Goal: Task Accomplishment & Management: Manage account settings

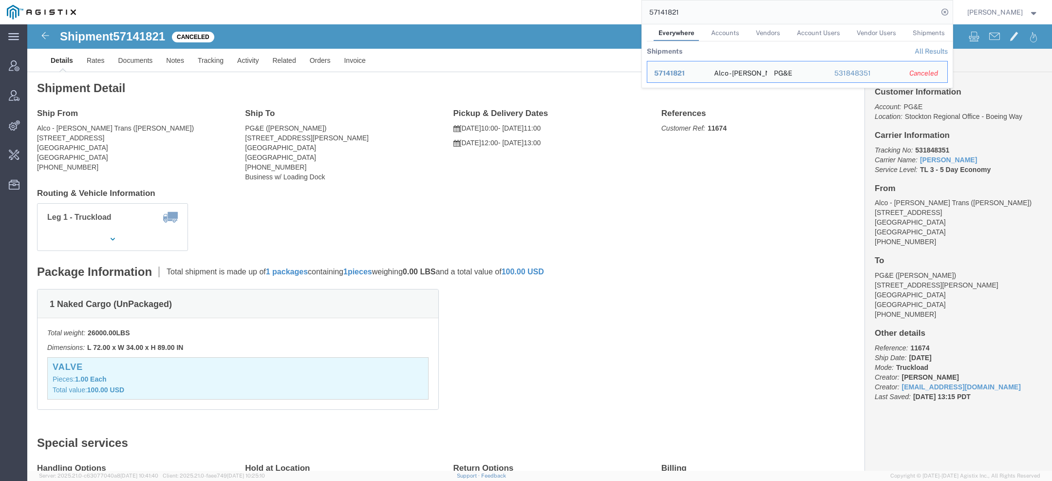
drag, startPoint x: 679, startPoint y: 16, endPoint x: 368, endPoint y: -29, distance: 314.4
click at [368, 0] on html "main_menu Created with Sketch. Collapse Menu Account Manager Vendor Manager Int…" at bounding box center [526, 240] width 1052 height 481
paste input "064198"
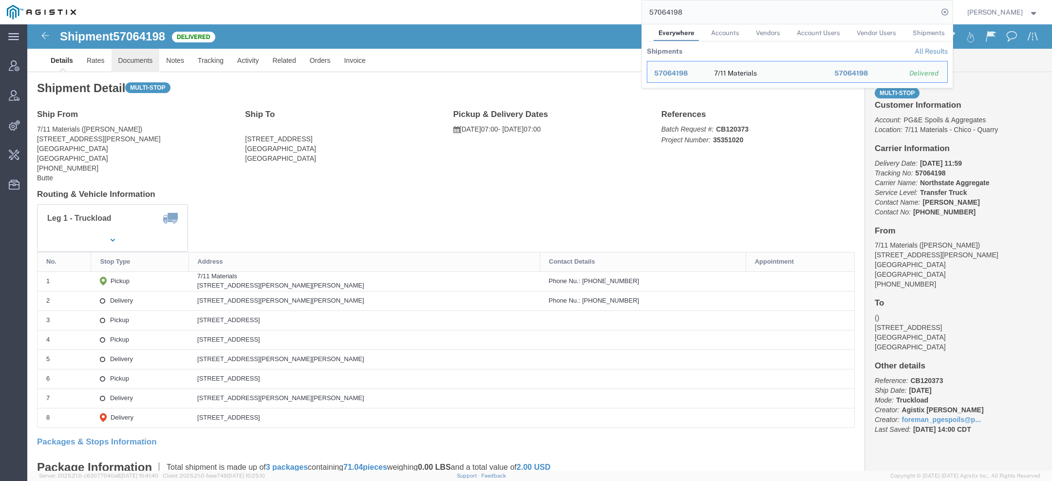
click link "Documents"
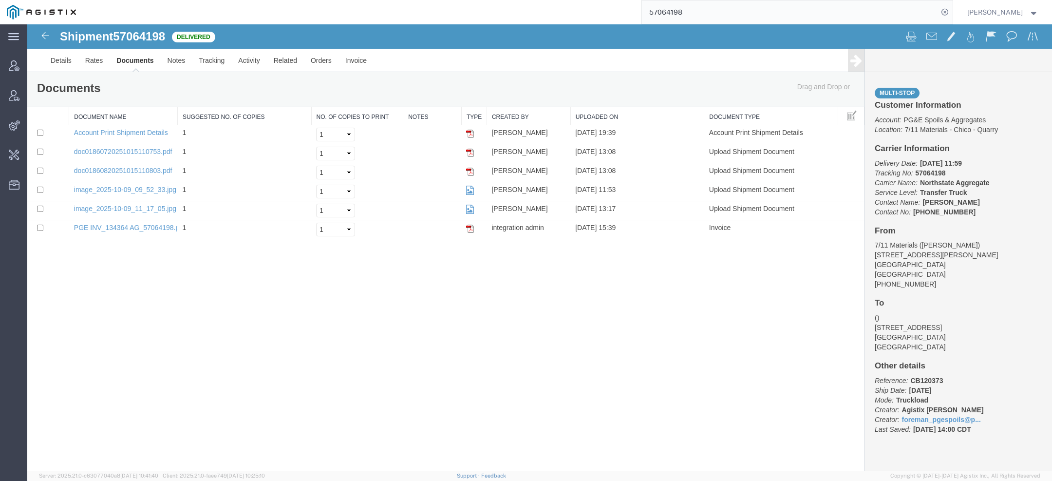
click at [671, 9] on input "57064198" at bounding box center [790, 11] width 296 height 23
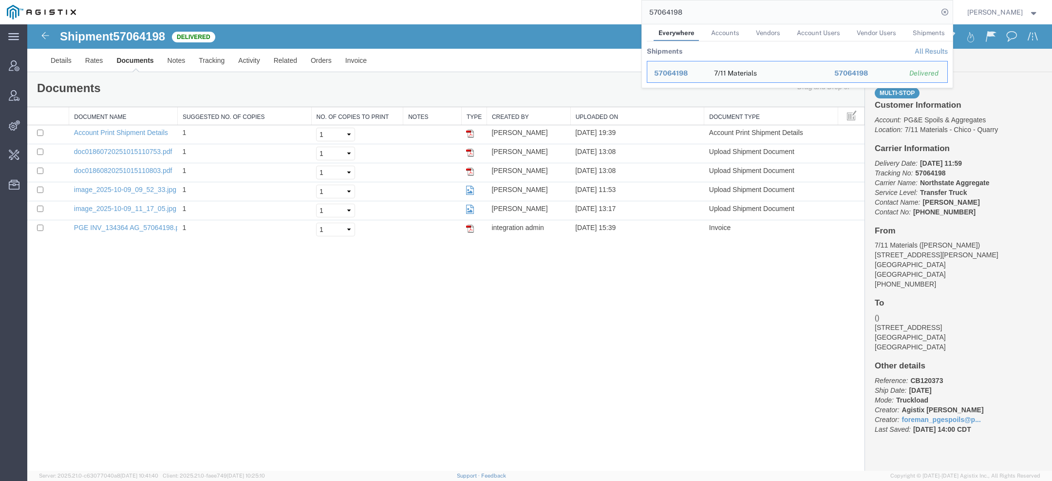
click at [671, 10] on input "57064198" at bounding box center [790, 11] width 296 height 23
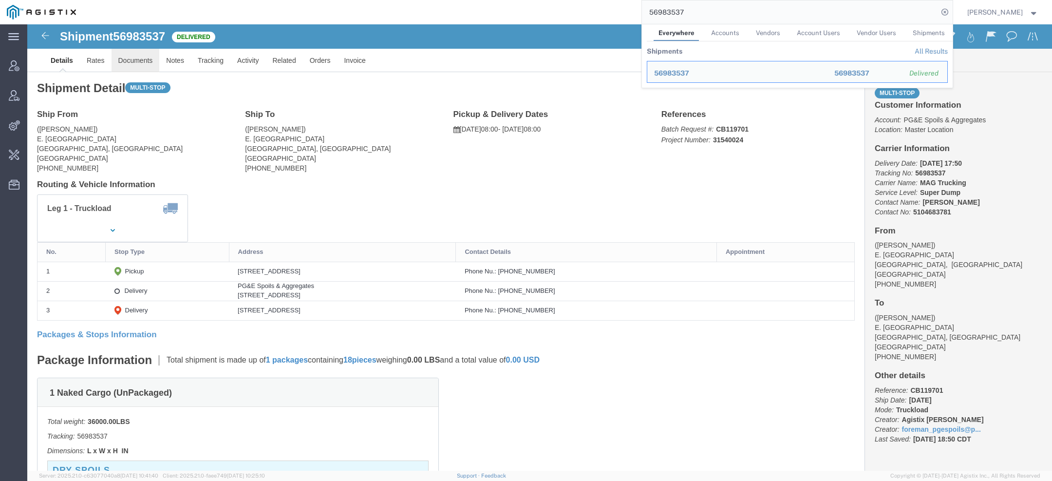
click link "Documents"
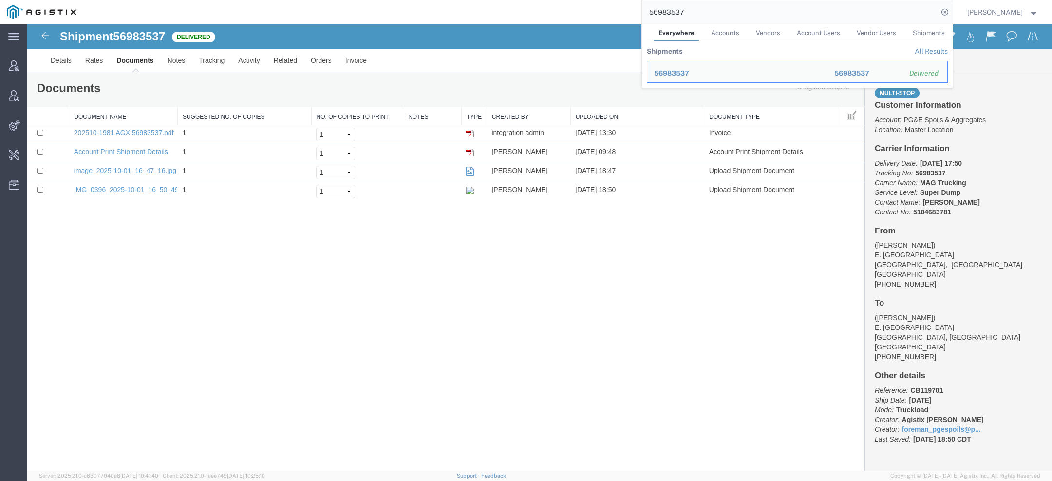
drag, startPoint x: 696, startPoint y: 19, endPoint x: 599, endPoint y: -16, distance: 102.9
click at [599, 0] on html "main_menu Created with Sketch. Collapse Menu Account Manager Vendor Manager Int…" at bounding box center [526, 240] width 1052 height 481
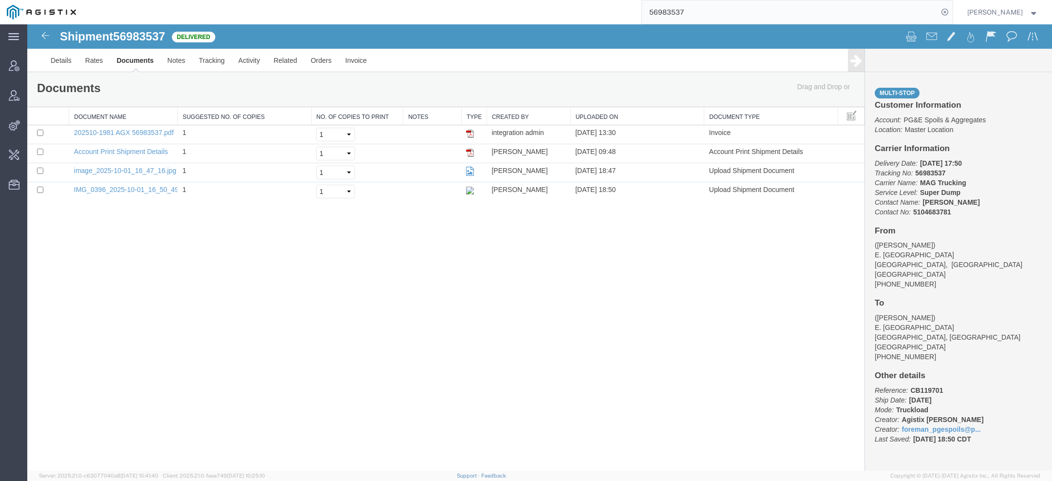
paste input "hallenbeckgroup@plslogistics.com"
type input "hallenbeckgroup@plslogistics.com"
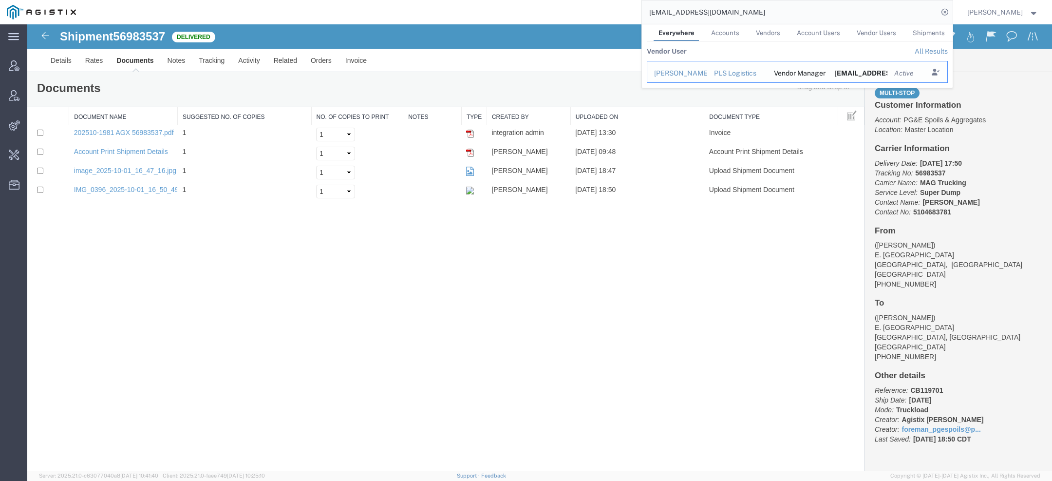
click at [686, 75] on div "John Hallenbeck" at bounding box center [677, 73] width 46 height 10
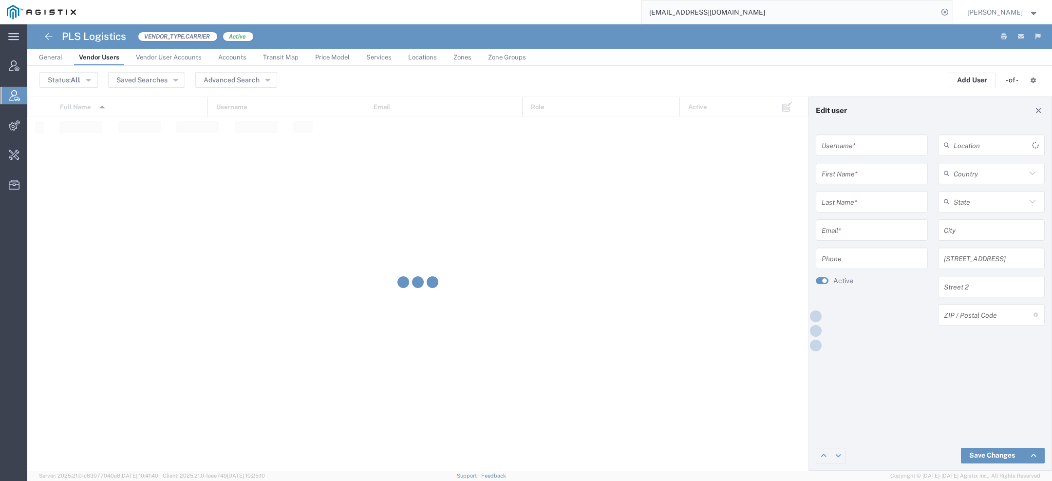
type input "jhallenbeck@plslogistics.com"
type input "John"
type input "Hallenbeck"
type input "hallenbeckgroup@plslogistics.com"
type input "2153097649"
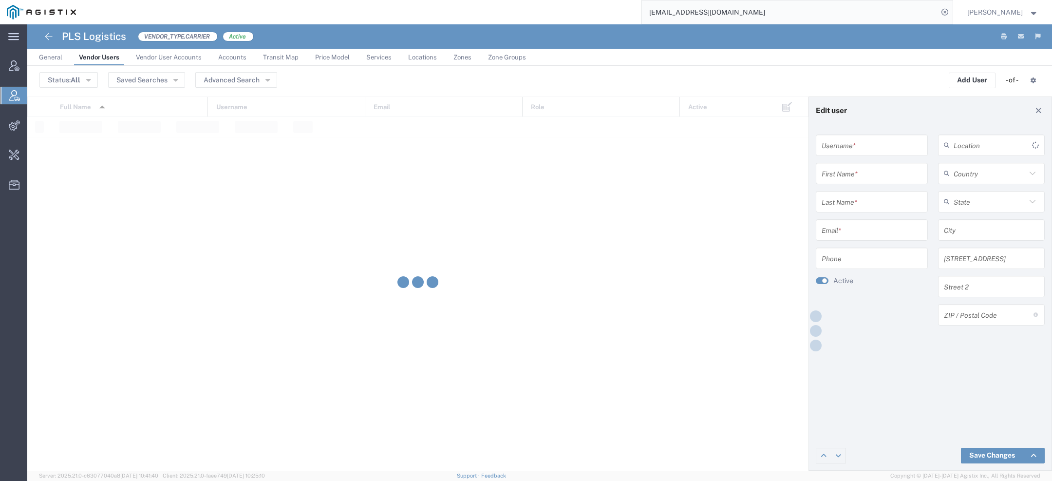
type input "United States"
type input "Philadelphia"
type input "325 Chestnut Street, Suite 1200"
type input "19106"
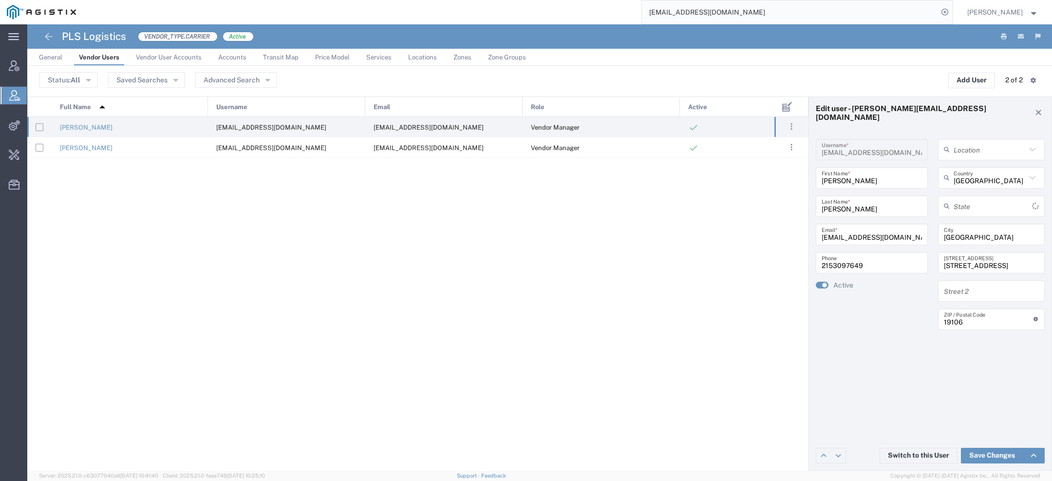
type input "Pennsylvania"
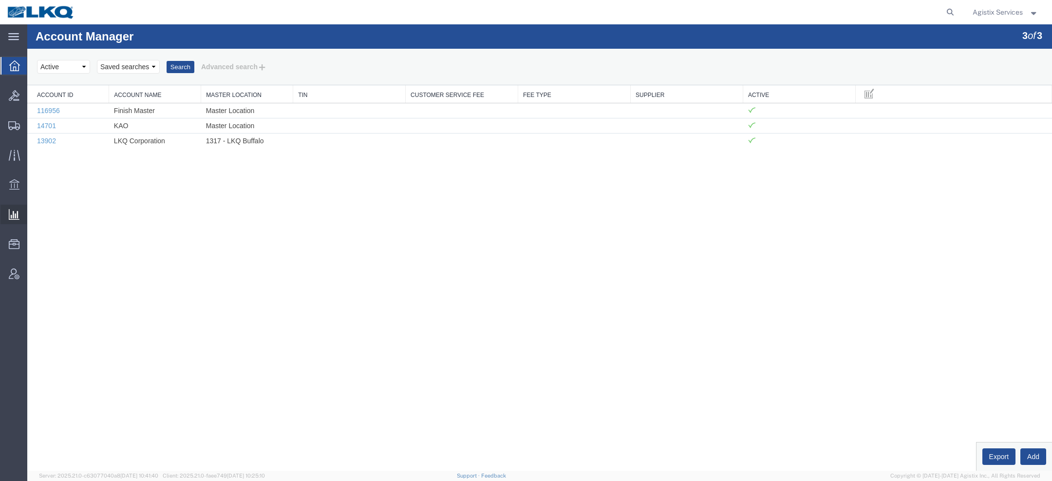
click at [0, 0] on span "Saved Reports" at bounding box center [0, 0] width 0 height 0
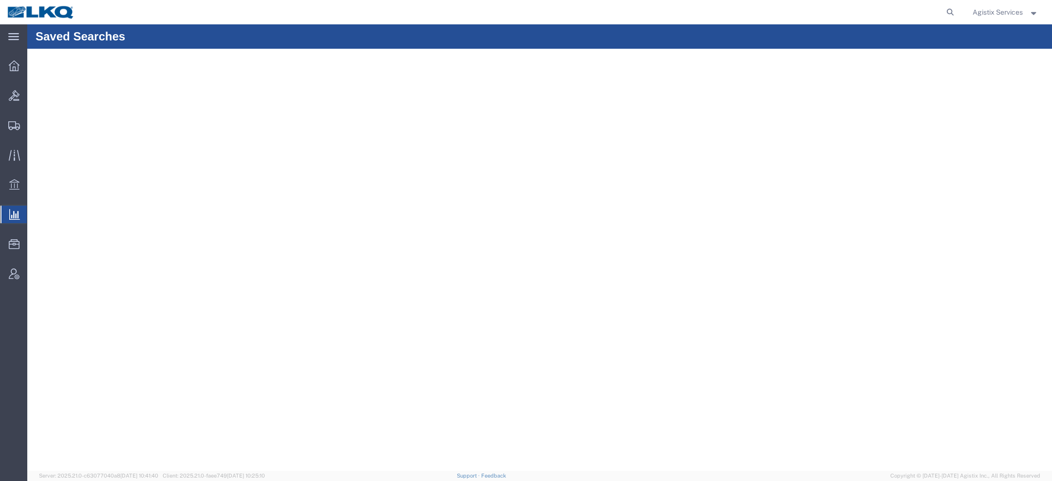
click at [0, 0] on span "Saved Reports" at bounding box center [0, 0] width 0 height 0
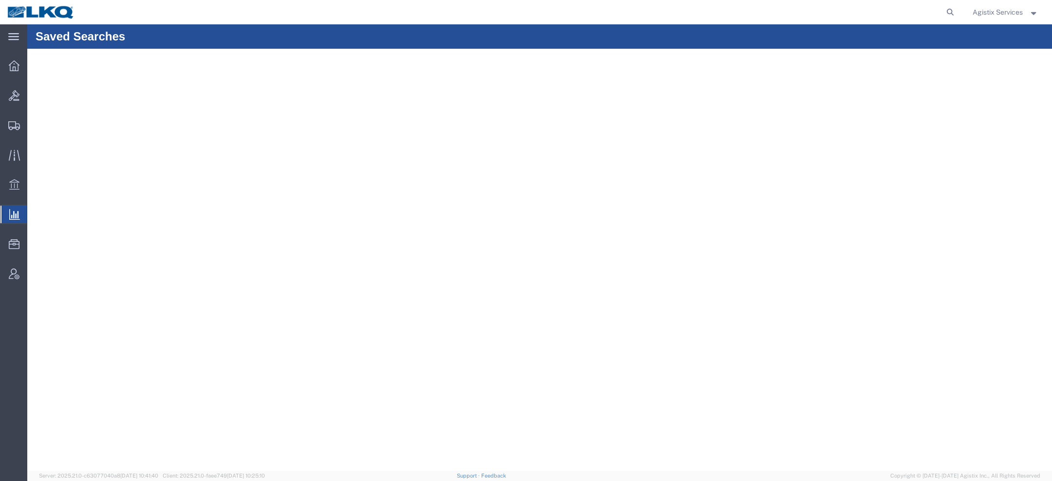
click at [0, 0] on span "Saved Reports" at bounding box center [0, 0] width 0 height 0
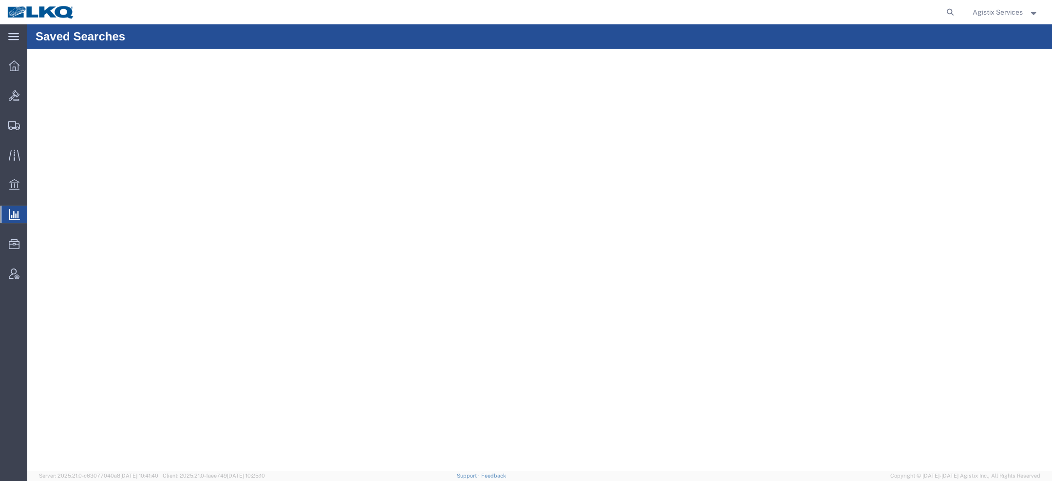
click at [0, 0] on span "Saved Reports" at bounding box center [0, 0] width 0 height 0
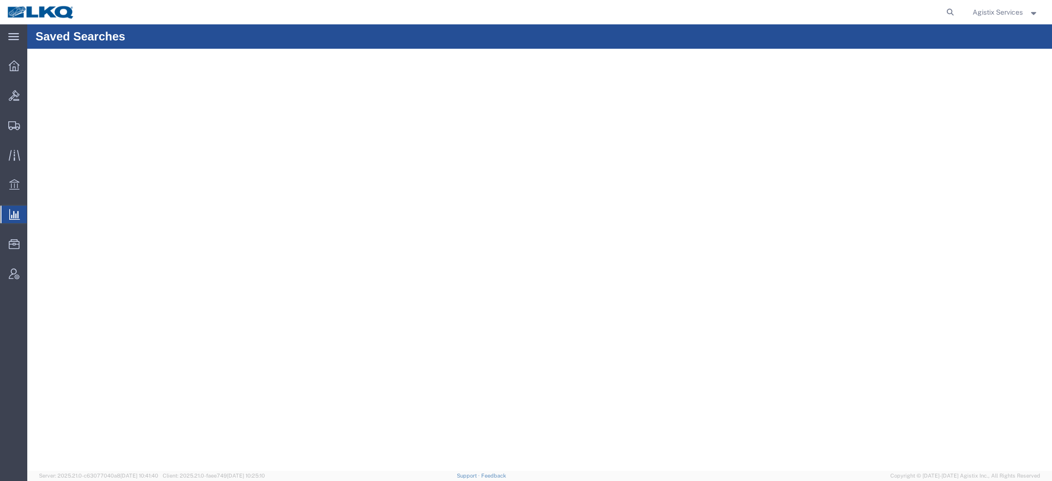
click at [0, 0] on span "Saved Reports" at bounding box center [0, 0] width 0 height 0
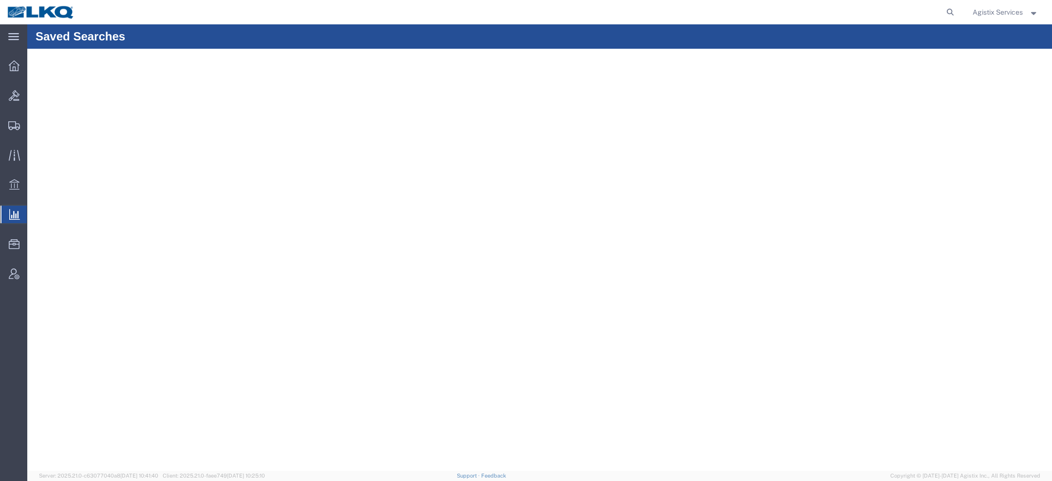
click at [0, 0] on span "Saved Reports" at bounding box center [0, 0] width 0 height 0
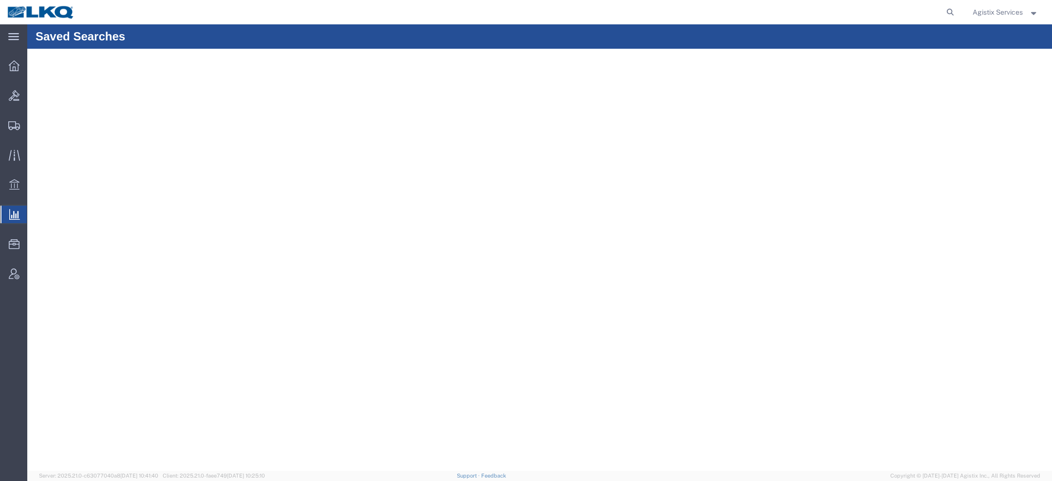
click at [0, 0] on span "Saved Reports" at bounding box center [0, 0] width 0 height 0
click at [0, 0] on link "Saved Reports" at bounding box center [0, 0] width 0 height 0
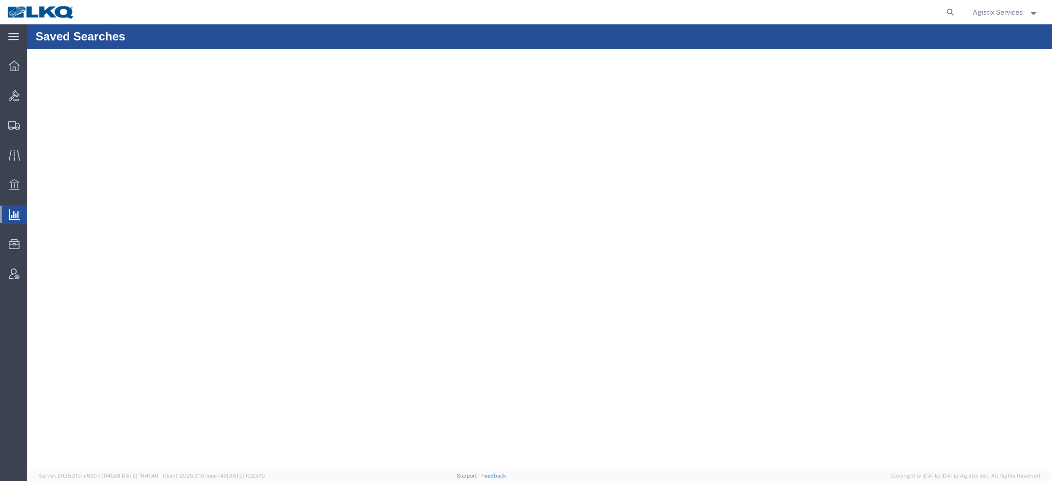
click at [0, 0] on span "Saved Reports" at bounding box center [0, 0] width 0 height 0
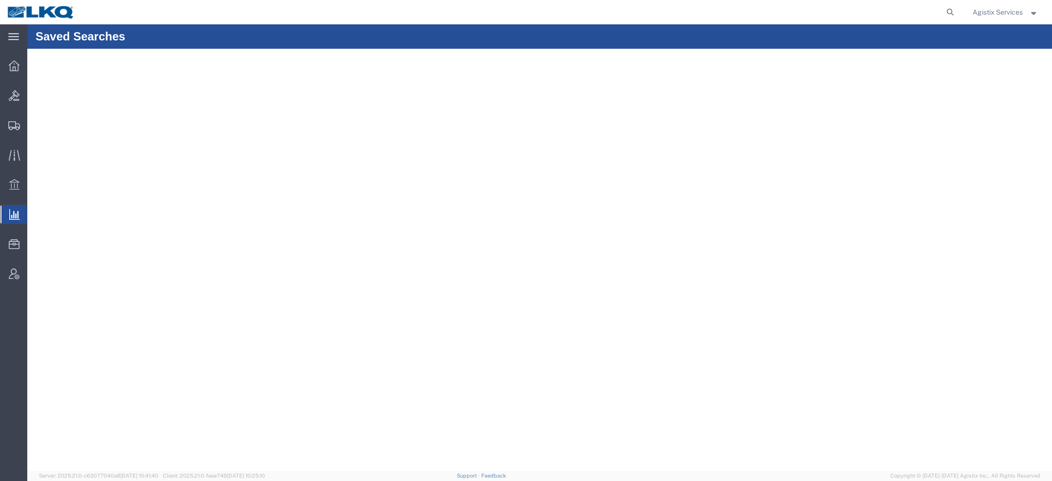
click at [0, 0] on span "Saved Reports" at bounding box center [0, 0] width 0 height 0
click at [0, 0] on link "Saved Reports" at bounding box center [0, 0] width 0 height 0
click at [0, 0] on span "Saved Reports" at bounding box center [0, 0] width 0 height 0
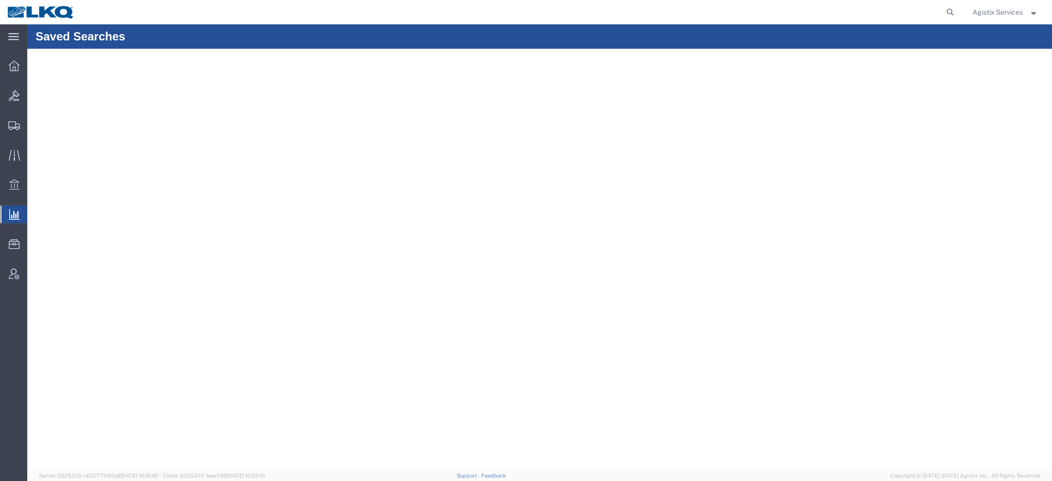
click at [0, 0] on span "Saved Reports" at bounding box center [0, 0] width 0 height 0
click at [1005, 12] on span "Agistix Services" at bounding box center [997, 12] width 50 height 11
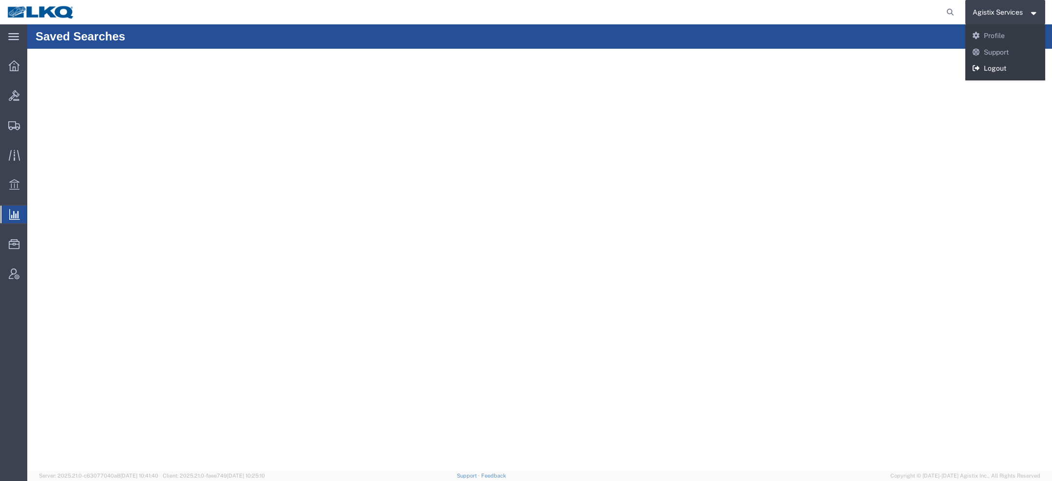
click at [986, 65] on link "Logout" at bounding box center [1005, 68] width 80 height 17
